Goal: Transaction & Acquisition: Purchase product/service

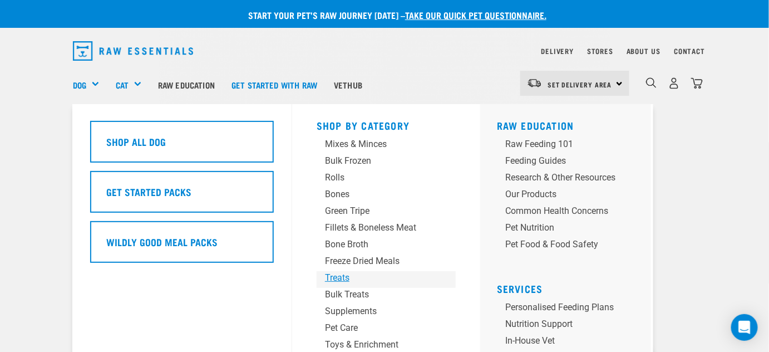
click at [335, 278] on div "Treats" at bounding box center [377, 277] width 104 height 13
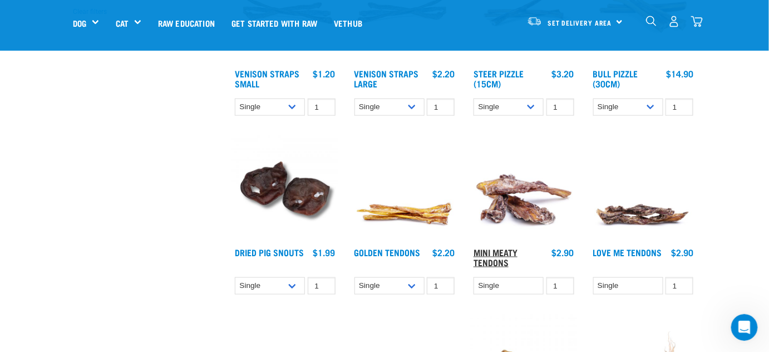
scroll to position [455, 0]
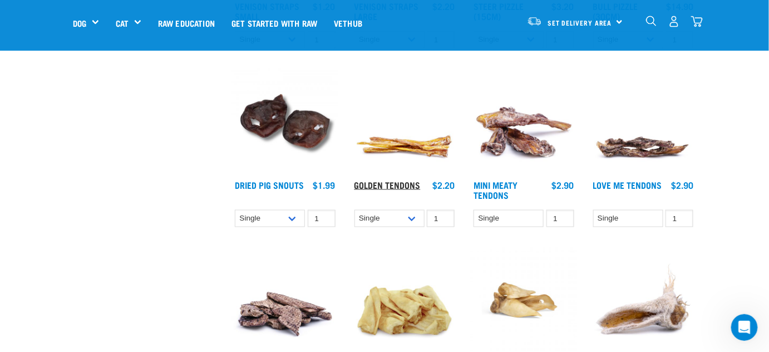
click at [376, 182] on link "Golden Tendons" at bounding box center [388, 184] width 66 height 5
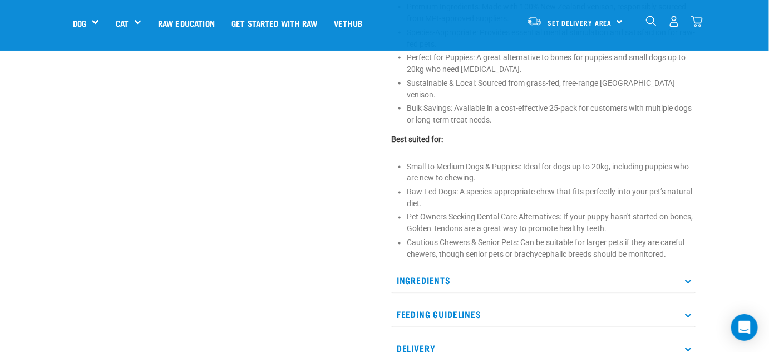
scroll to position [557, 0]
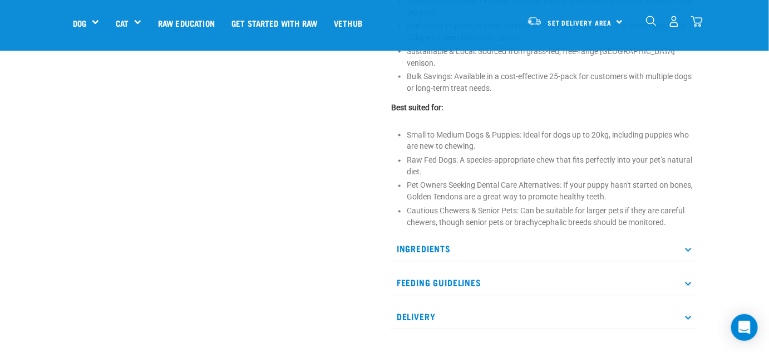
click at [687, 245] on icon at bounding box center [688, 248] width 6 height 6
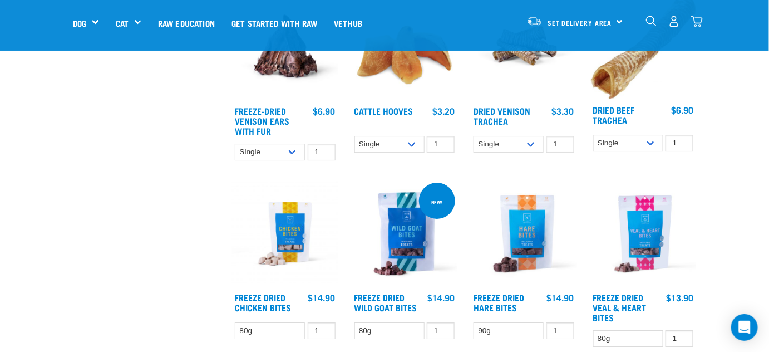
scroll to position [1091, 0]
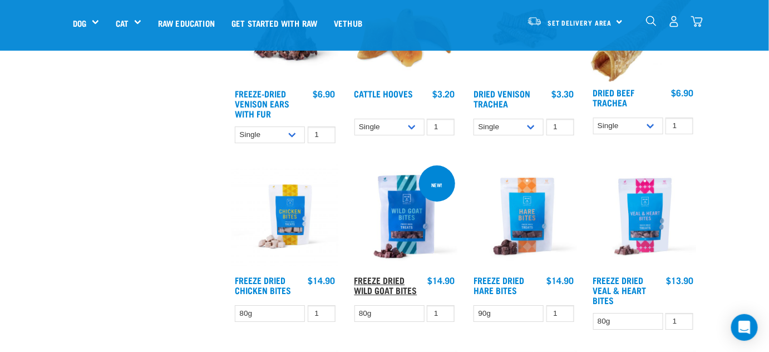
click at [374, 277] on link "Freeze Dried Wild Goat Bites" at bounding box center [386, 284] width 63 height 15
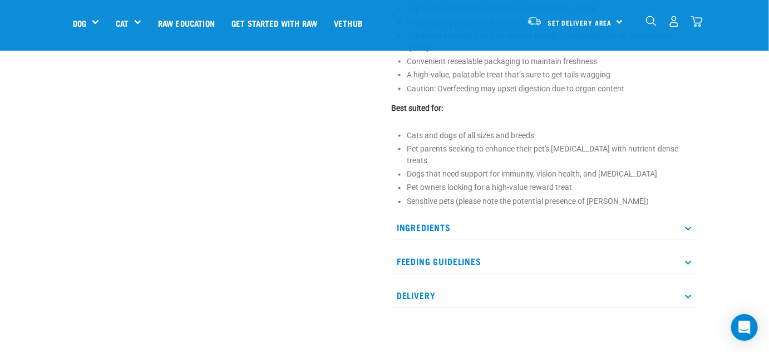
scroll to position [557, 0]
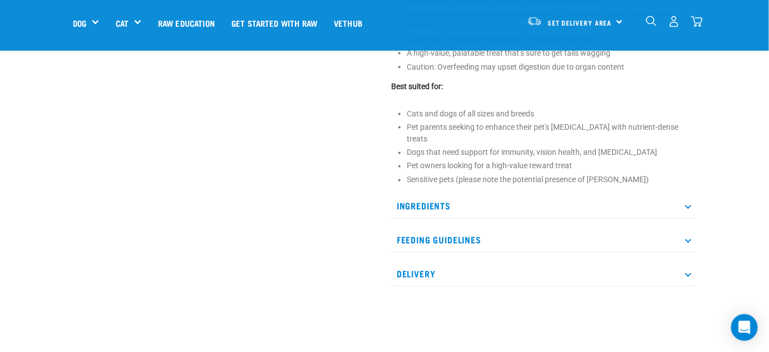
click at [690, 203] on icon at bounding box center [688, 206] width 6 height 6
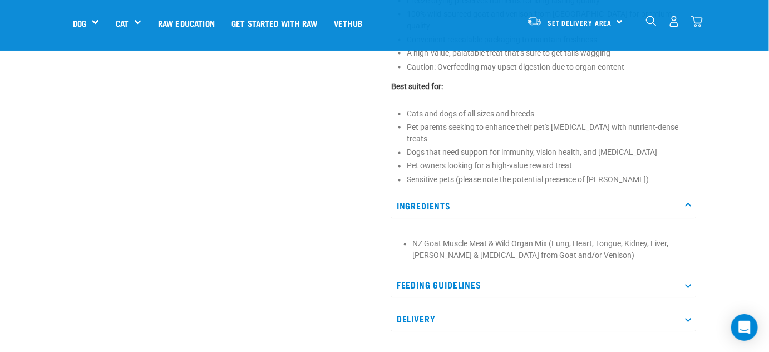
click at [687, 282] on icon at bounding box center [688, 285] width 6 height 6
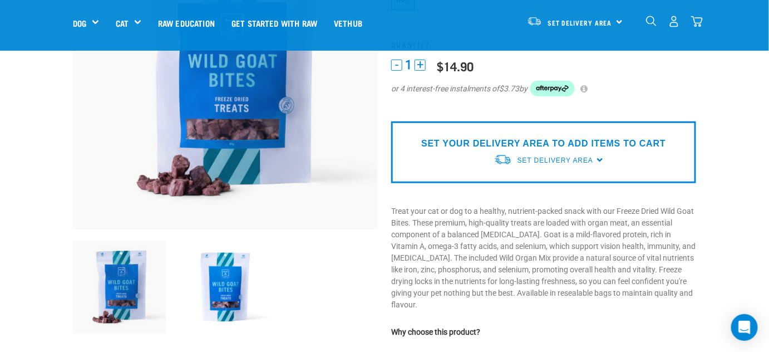
scroll to position [101, 0]
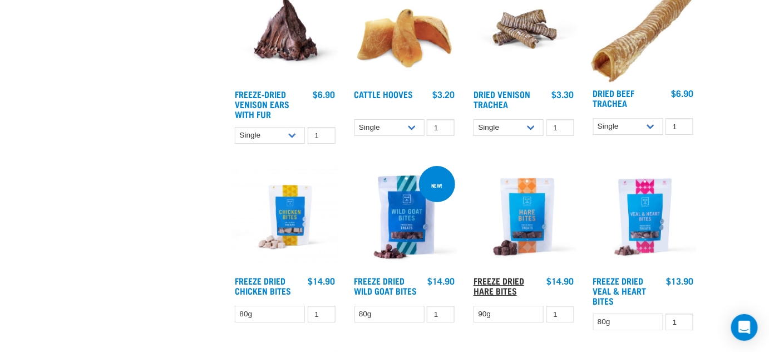
click at [505, 278] on link "Freeze Dried Hare Bites" at bounding box center [499, 285] width 51 height 15
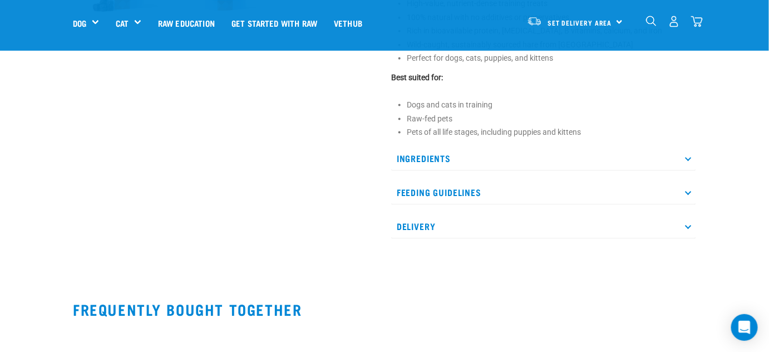
scroll to position [506, 0]
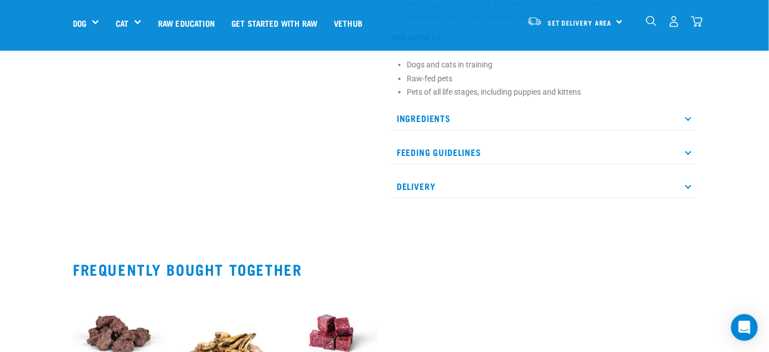
click at [687, 118] on icon at bounding box center [688, 118] width 6 height 6
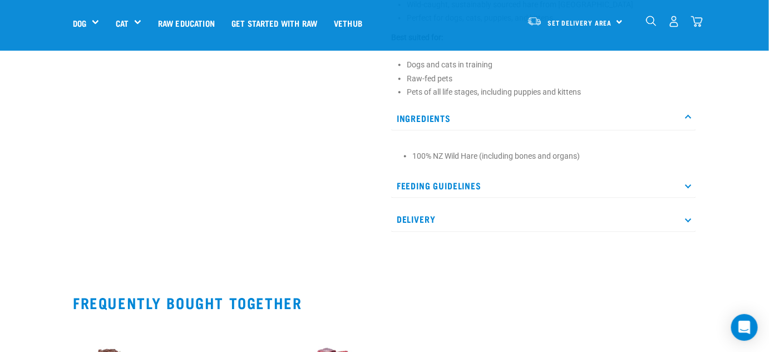
click at [687, 118] on icon at bounding box center [688, 118] width 6 height 6
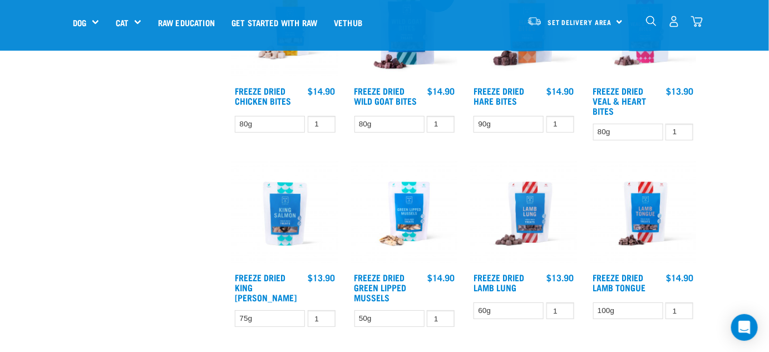
scroll to position [1322, 0]
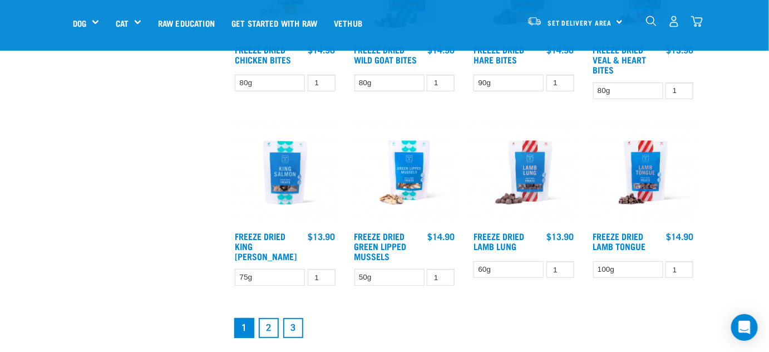
click at [271, 326] on link "2" at bounding box center [269, 328] width 20 height 20
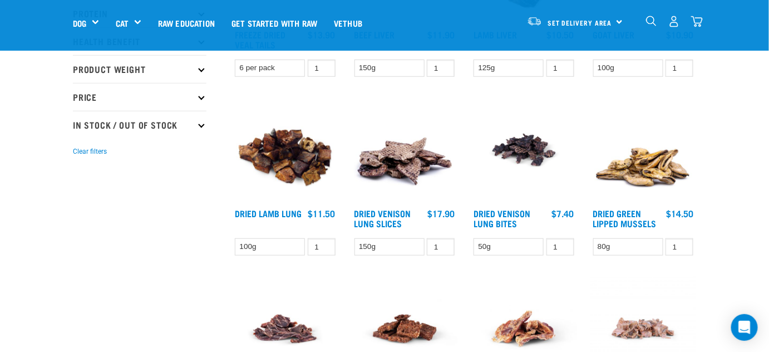
scroll to position [303, 0]
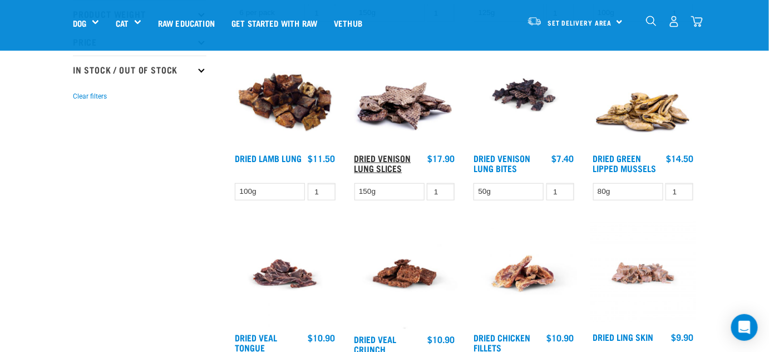
click at [358, 160] on link "Dried Venison Lung Slices" at bounding box center [383, 162] width 57 height 15
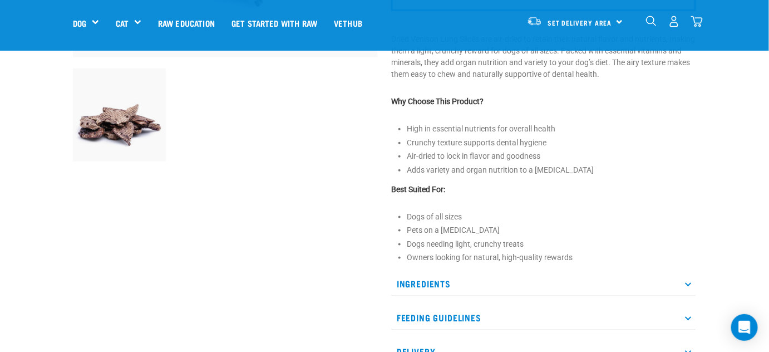
scroll to position [354, 0]
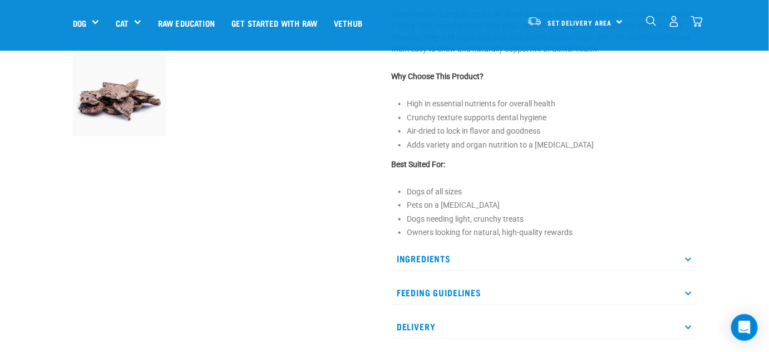
click at [687, 259] on icon at bounding box center [688, 259] width 6 height 6
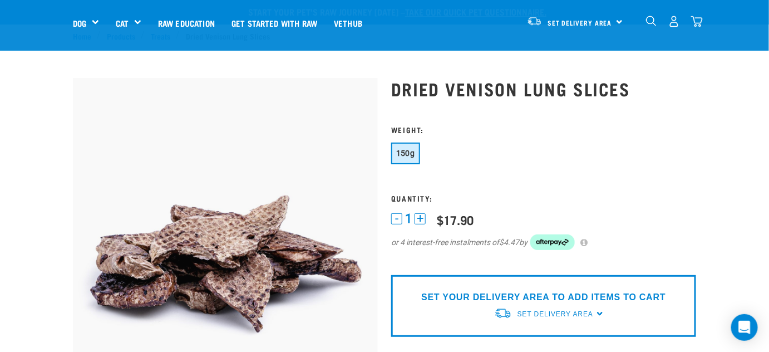
scroll to position [0, 0]
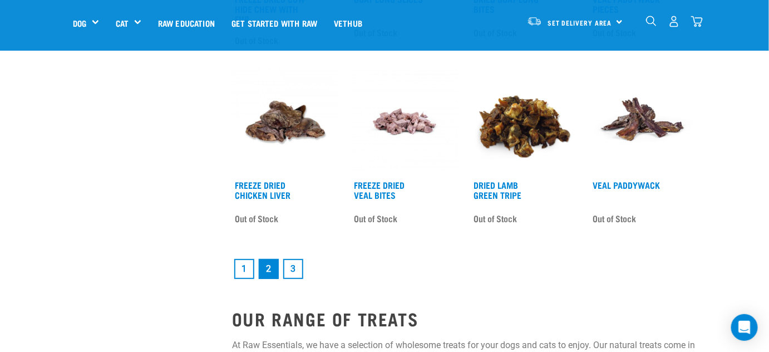
scroll to position [1386, 0]
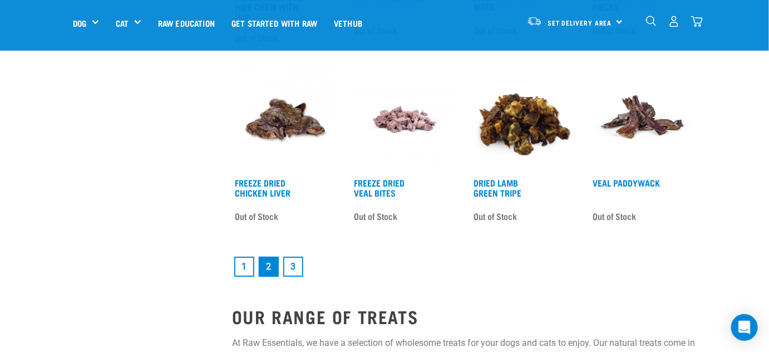
click at [298, 264] on link "3" at bounding box center [293, 267] width 20 height 20
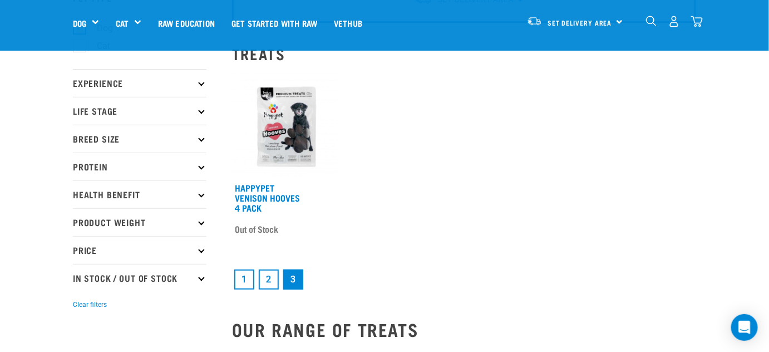
scroll to position [151, 0]
